Goal: Obtain resource: Obtain resource

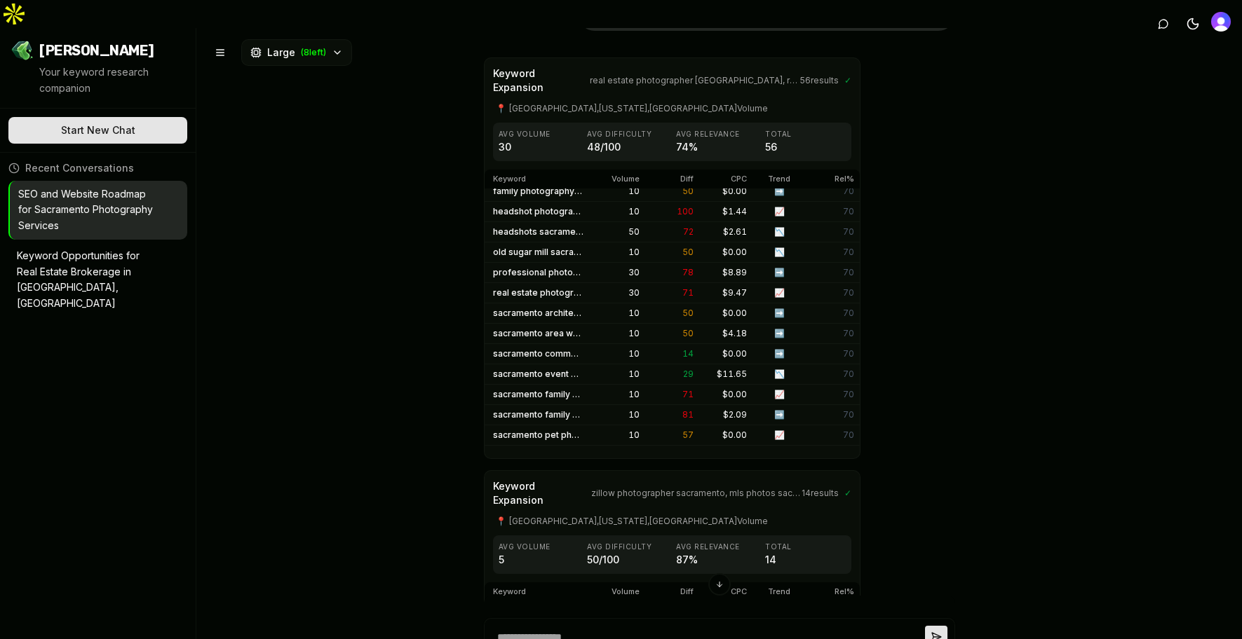
scroll to position [328, 0]
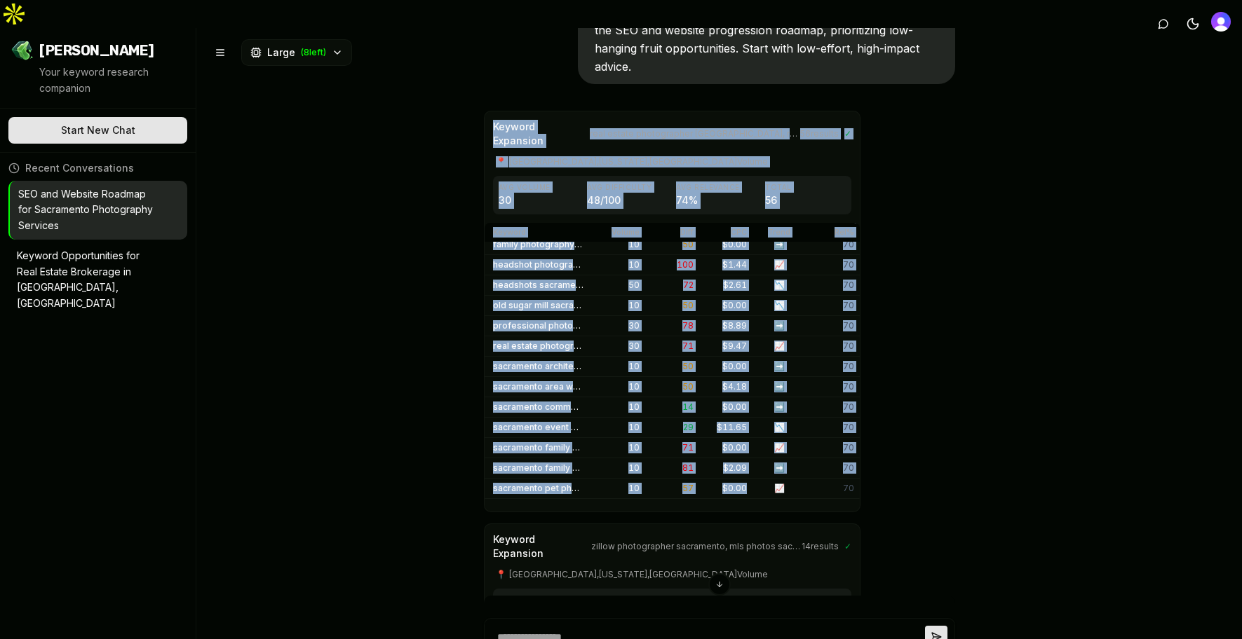
drag, startPoint x: 488, startPoint y: 79, endPoint x: 745, endPoint y: 451, distance: 452.5
click at [745, 451] on div "Keyword Expansion real estate photographer [GEOGRAPHIC_DATA], real estate photo…" at bounding box center [672, 312] width 377 height 402
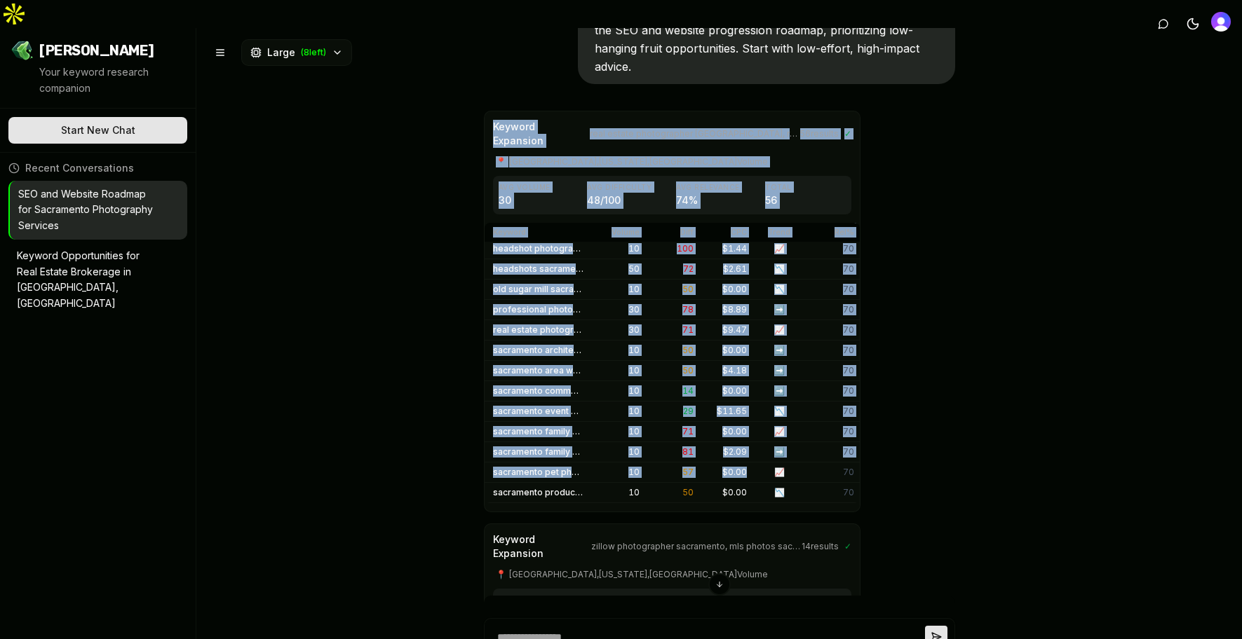
scroll to position [878, 0]
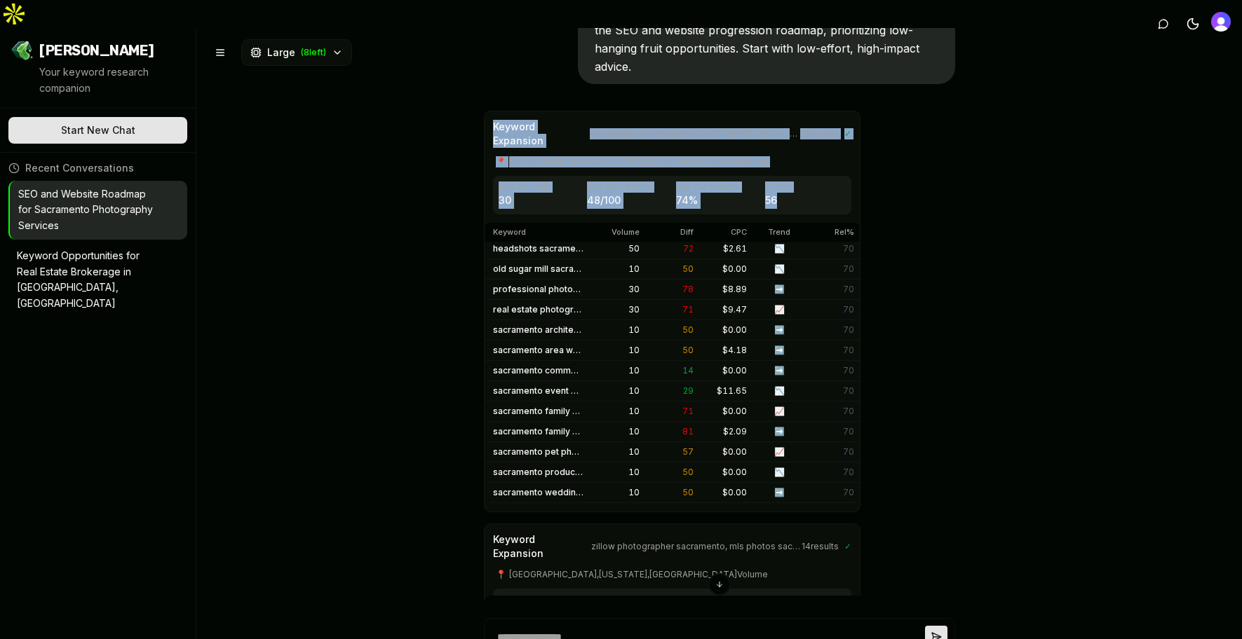
copy div "Keyword Expansion real estate photographer sacramento, real estate photography …"
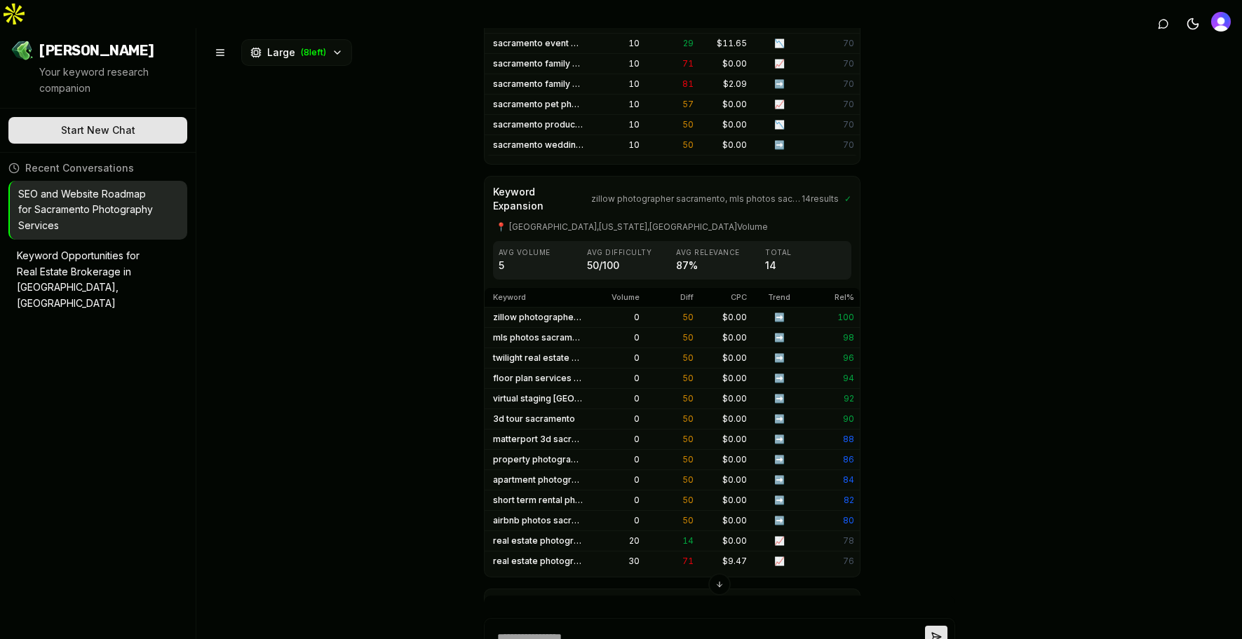
scroll to position [679, 0]
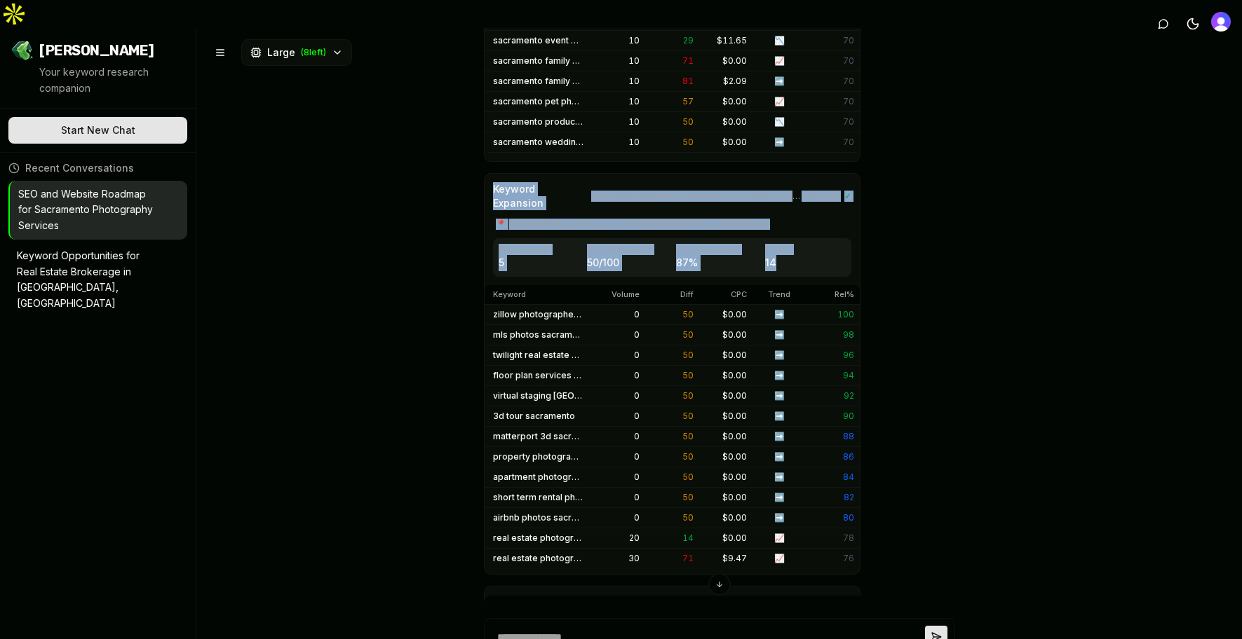
drag, startPoint x: 479, startPoint y: 125, endPoint x: 848, endPoint y: 510, distance: 532.5
copy div "Keyword Expansion zillow photographer sacramento, mls photos sacramento, twilig…"
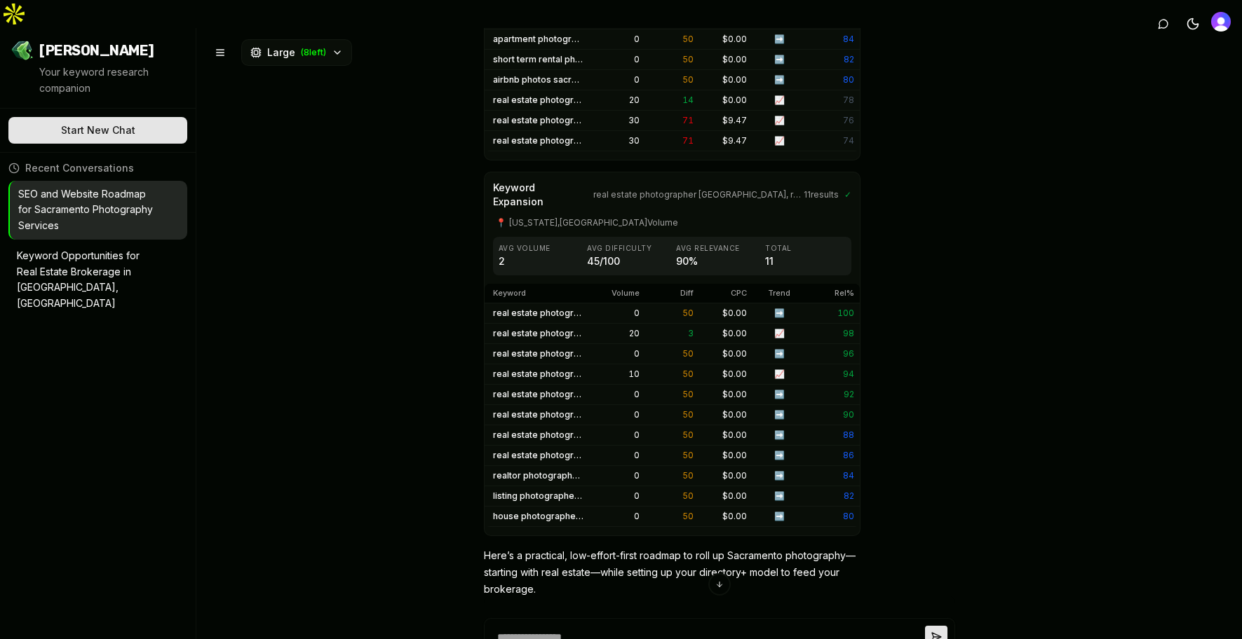
scroll to position [1099, 0]
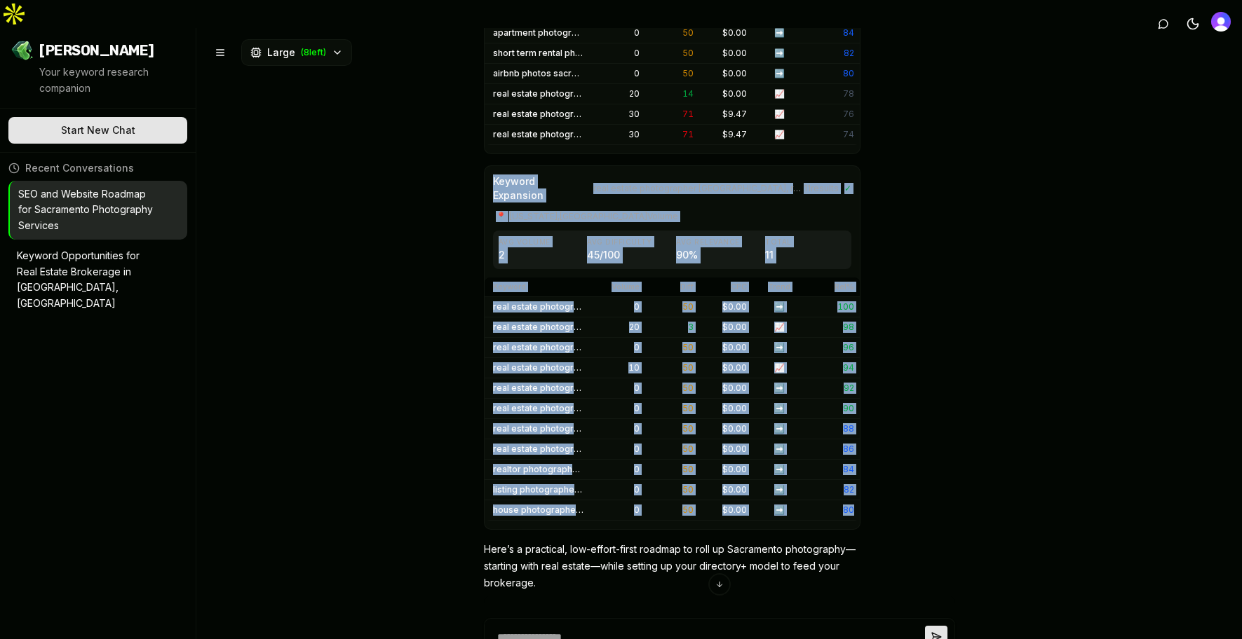
drag, startPoint x: 484, startPoint y: 113, endPoint x: 851, endPoint y: 444, distance: 494.4
click at [851, 444] on div "Keyword Expansion real estate photographer [GEOGRAPHIC_DATA], real estate photo…" at bounding box center [672, 347] width 377 height 365
copy div "Keyword Expansion real estate photographer [GEOGRAPHIC_DATA], real estate photo…"
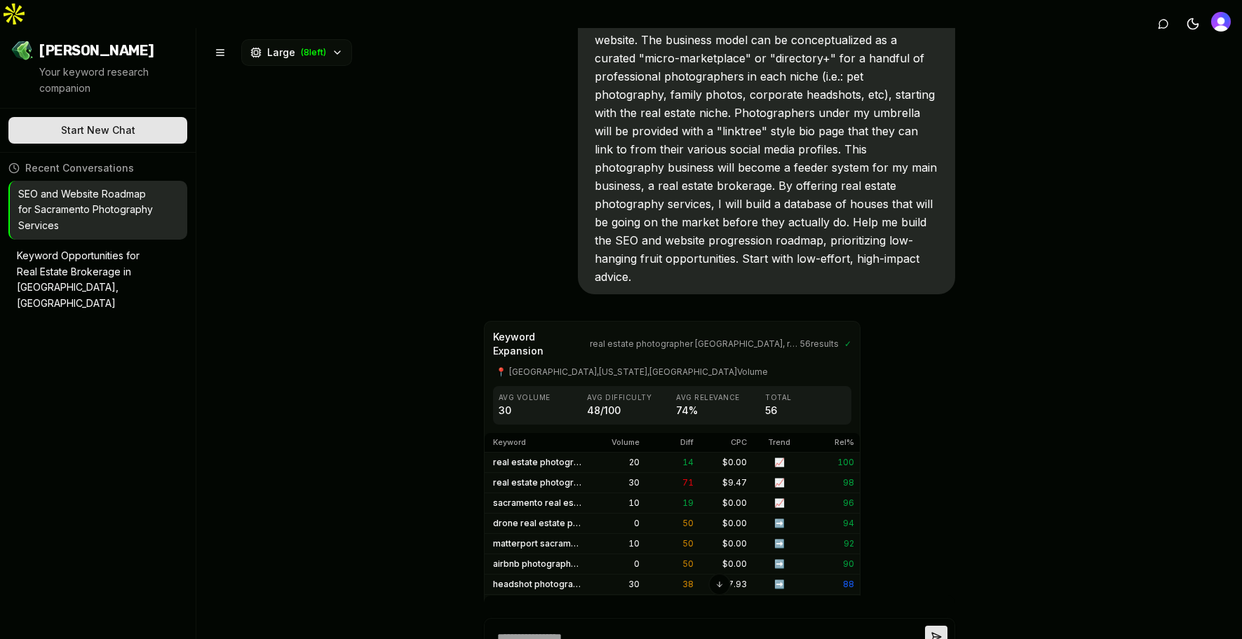
scroll to position [258, 0]
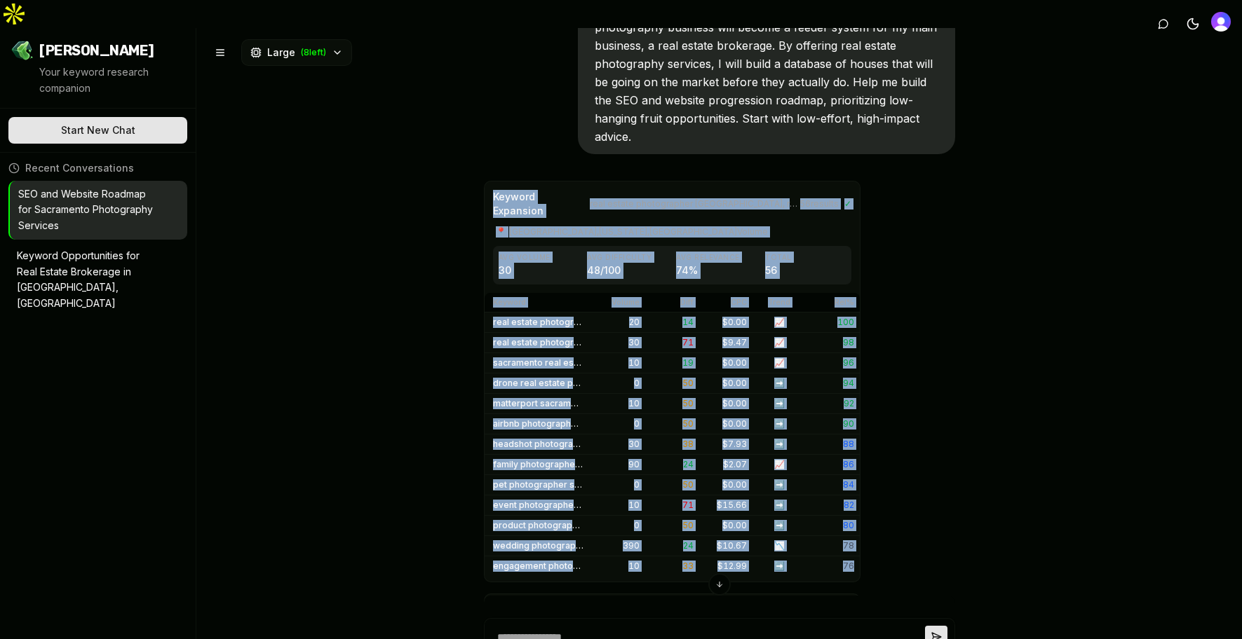
drag, startPoint x: 489, startPoint y: 150, endPoint x: 843, endPoint y: 524, distance: 515.7
click at [843, 524] on div "Keyword Expansion real estate photographer [GEOGRAPHIC_DATA], real estate photo…" at bounding box center [672, 382] width 377 height 402
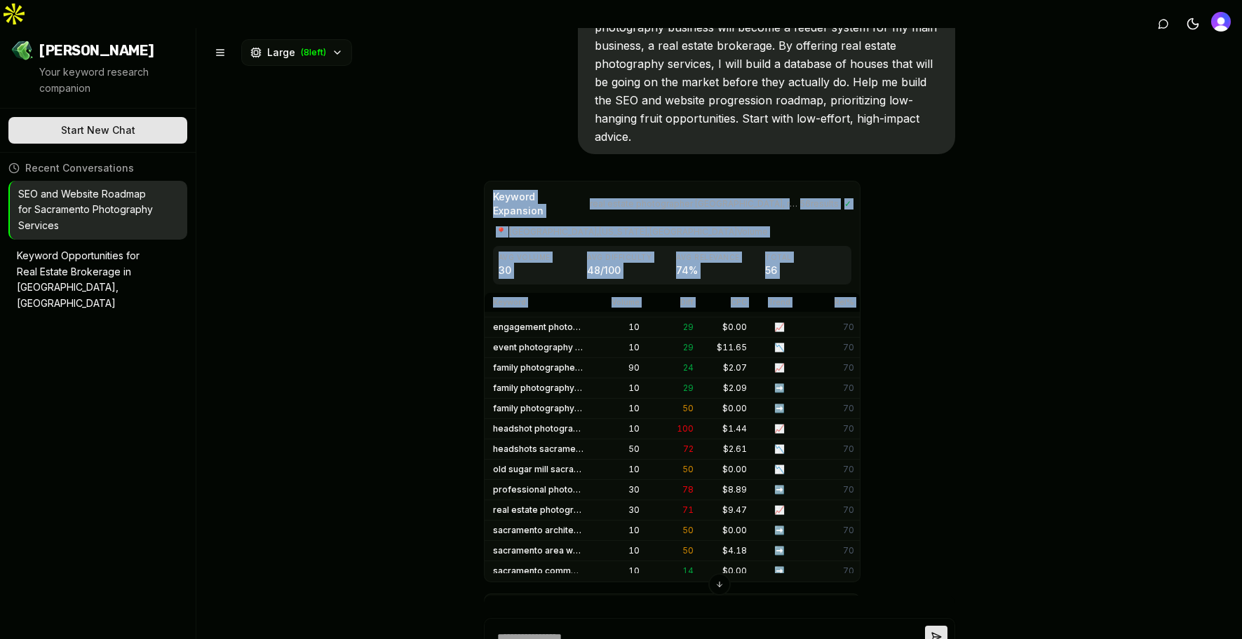
scroll to position [878, 0]
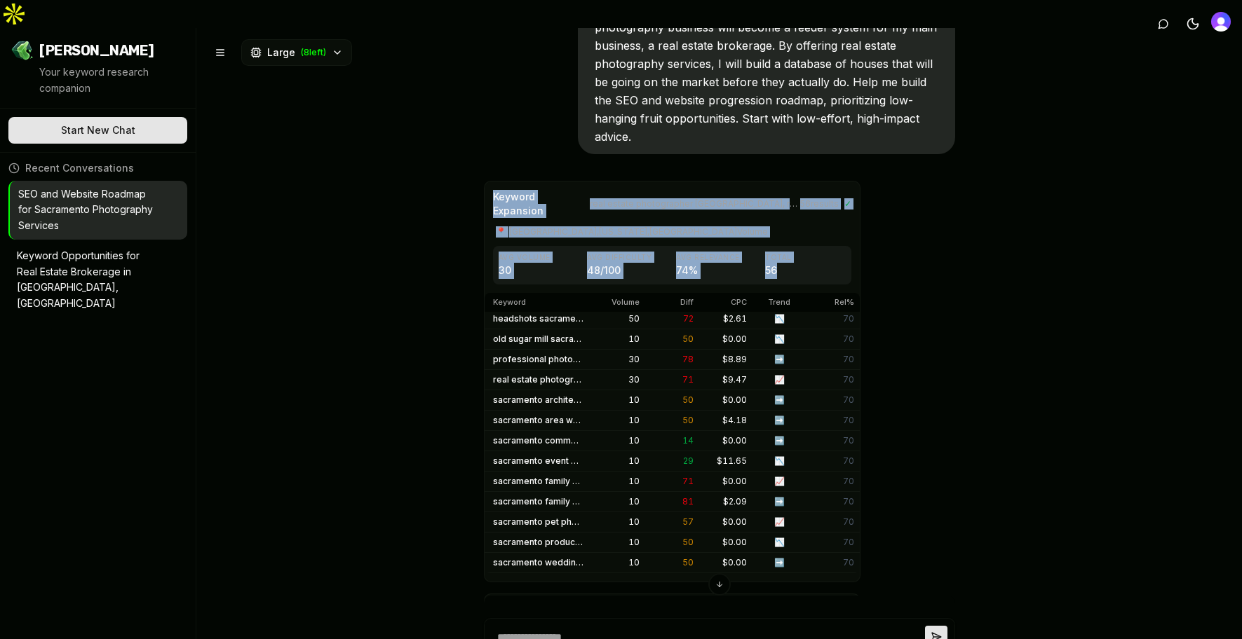
click at [847, 534] on div "Keyword Expansion real estate photographer [GEOGRAPHIC_DATA], real estate photo…" at bounding box center [672, 382] width 377 height 402
copy div "Keyword Expansion real estate photographer sacramento, real estate photography …"
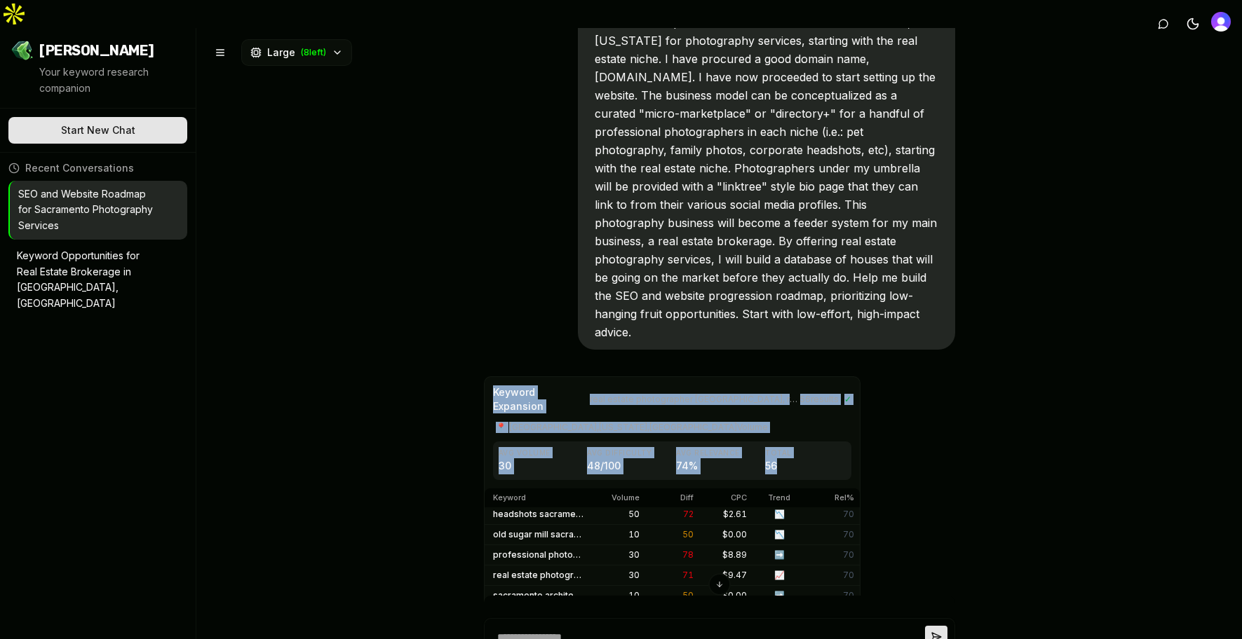
scroll to position [0, 0]
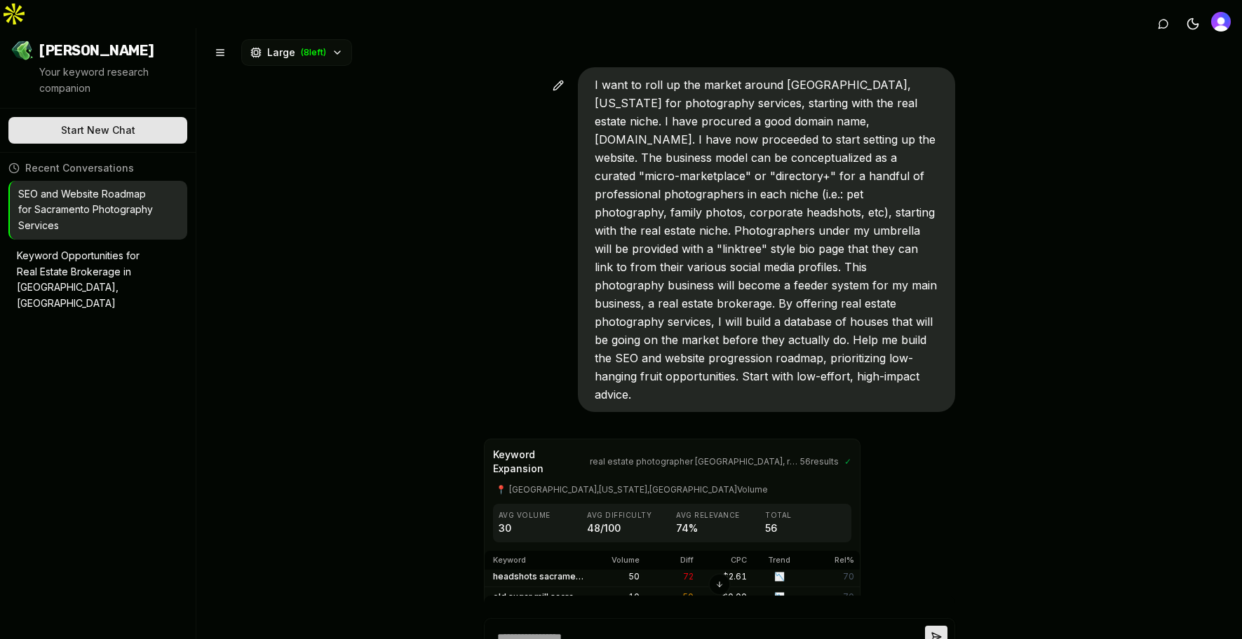
click at [787, 140] on p "I want to roll up the market around [GEOGRAPHIC_DATA], [US_STATE] for photograp…" at bounding box center [766, 240] width 344 height 328
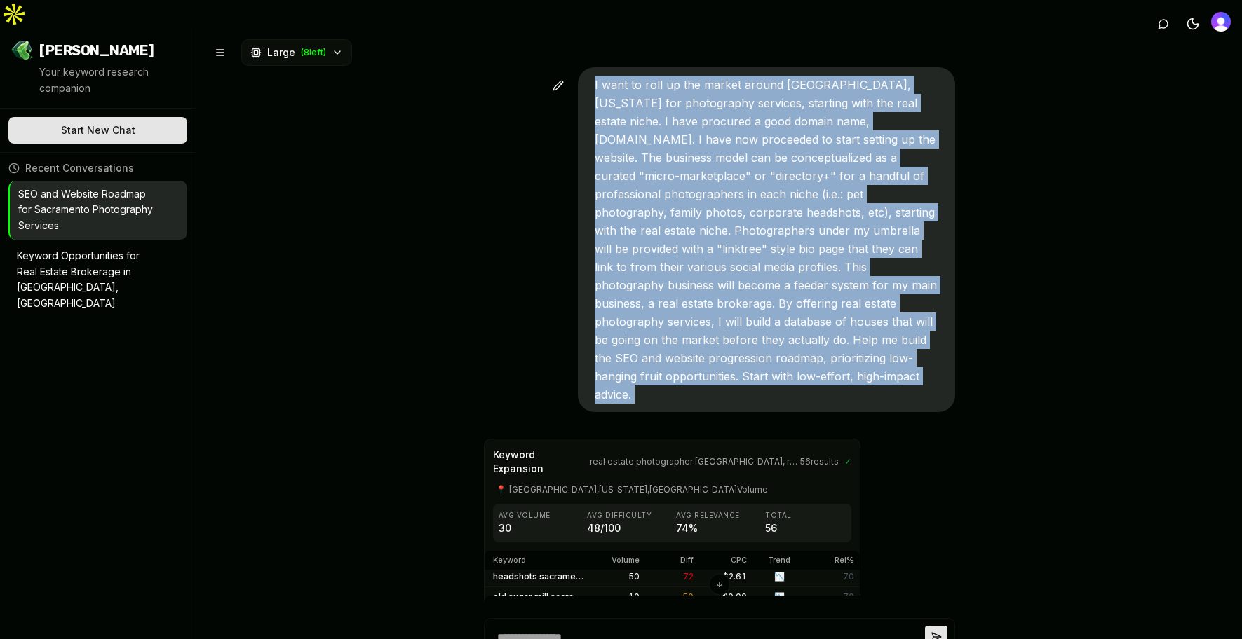
click at [787, 140] on p "I want to roll up the market around [GEOGRAPHIC_DATA], [US_STATE] for photograp…" at bounding box center [766, 240] width 344 height 328
copy span "I want to roll up the market around [GEOGRAPHIC_DATA], [US_STATE] for photograp…"
